Goal: Navigation & Orientation: Find specific page/section

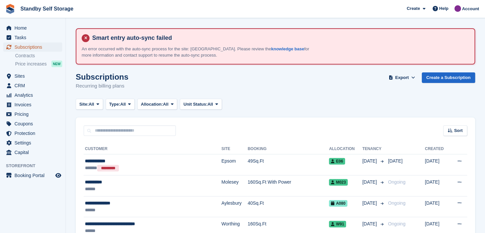
click at [19, 46] on span "Subscriptions" at bounding box center [34, 46] width 40 height 9
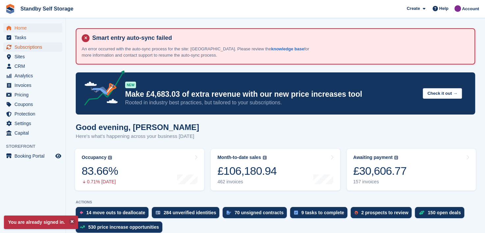
click at [20, 46] on span "Subscriptions" at bounding box center [34, 46] width 40 height 9
